Goal: Find specific page/section: Find specific page/section

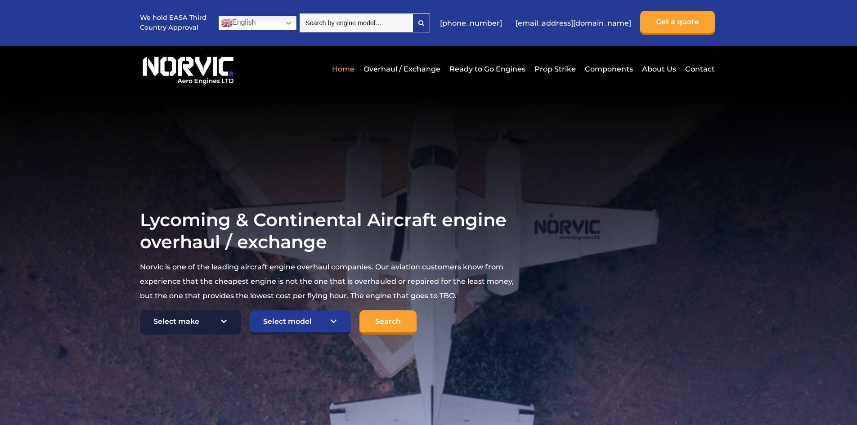
click at [210, 323] on select "Select make TCM Continental Lycoming" at bounding box center [190, 323] width 101 height 24
select select "TCM Continental"
click at [140, 311] on select "Select make TCM Continental Lycoming" at bounding box center [190, 323] width 101 height 24
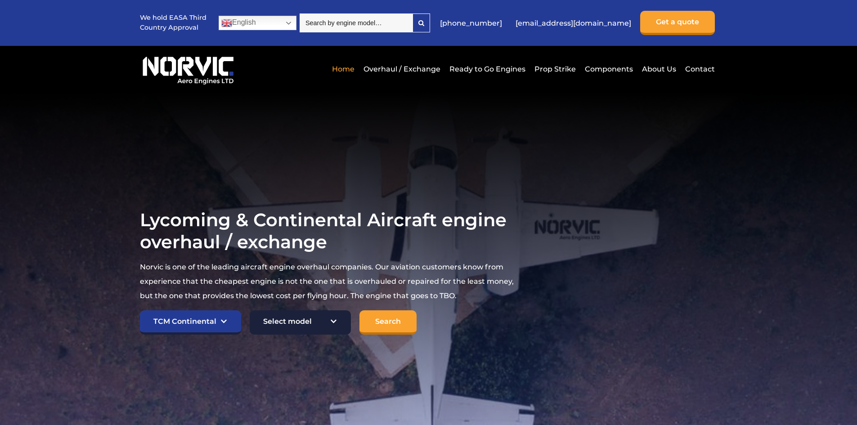
click at [275, 320] on select "Select model American Champion 7KCAB Bellanca Citabria IO-320-E2A Beech 23 Musk…" at bounding box center [300, 323] width 101 height 24
select select "905"
click at [250, 311] on select "Select model American Champion 7KCAB Bellanca Citabria IO-320-E2A Beech 23 Musk…" at bounding box center [300, 323] width 101 height 24
click at [388, 320] on input "Search" at bounding box center [388, 323] width 57 height 24
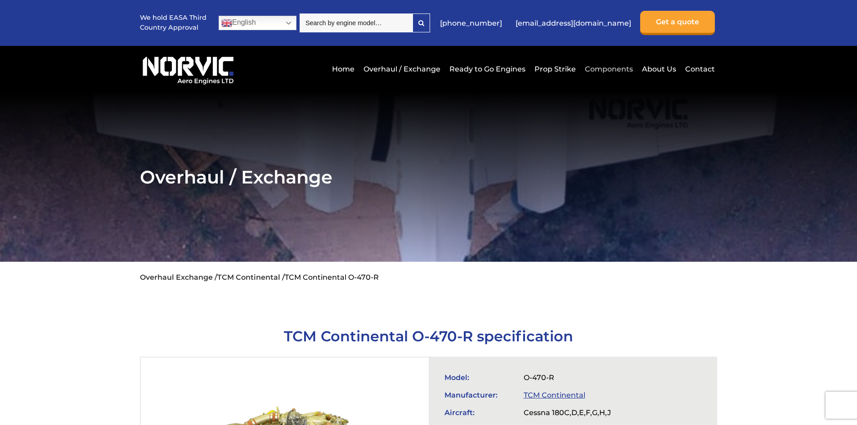
click at [610, 68] on link "Components" at bounding box center [609, 69] width 53 height 22
